Goal: Transaction & Acquisition: Purchase product/service

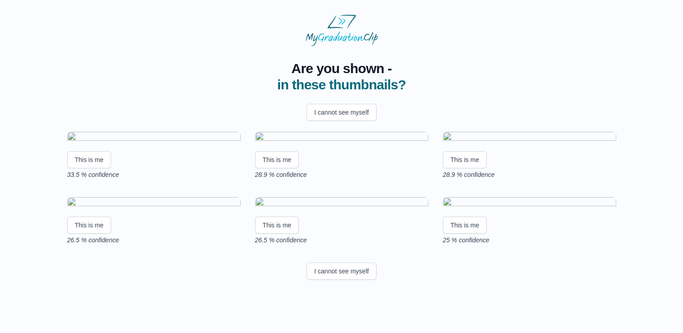
click at [529, 100] on div "I cannot see myself" at bounding box center [342, 112] width 578 height 24
click at [94, 234] on button "This is me" at bounding box center [89, 225] width 44 height 17
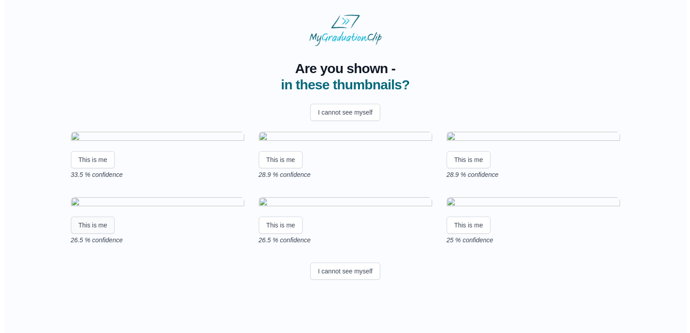
scroll to position [0, 0]
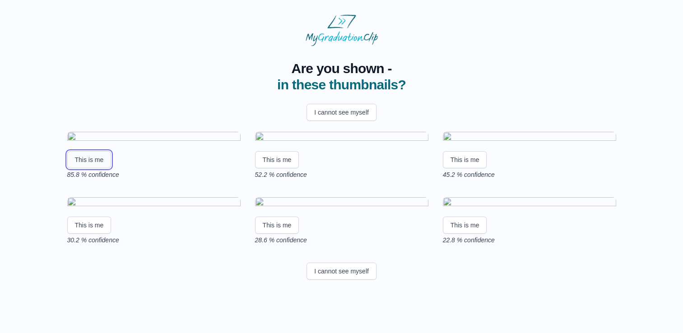
click at [96, 168] on button "This is me" at bounding box center [89, 159] width 44 height 17
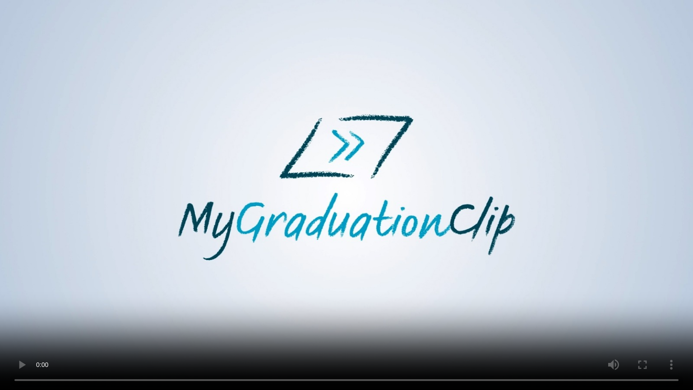
click at [205, 254] on video at bounding box center [346, 195] width 693 height 390
click at [320, 215] on video at bounding box center [346, 195] width 693 height 390
click at [305, 179] on video at bounding box center [346, 195] width 693 height 390
click at [468, 168] on video at bounding box center [346, 195] width 693 height 390
